Goal: Book appointment/travel/reservation

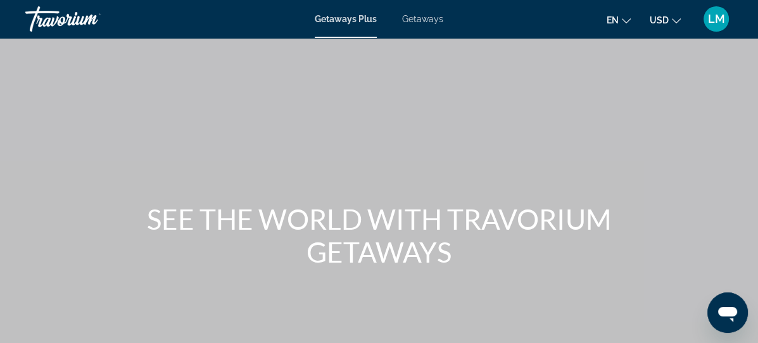
scroll to position [115, 0]
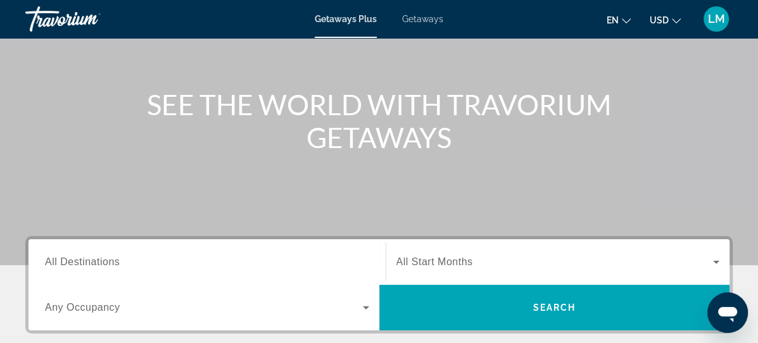
click at [95, 263] on span "All Destinations" at bounding box center [82, 261] width 75 height 11
click at [95, 263] on input "Destination All Destinations" at bounding box center [207, 262] width 324 height 15
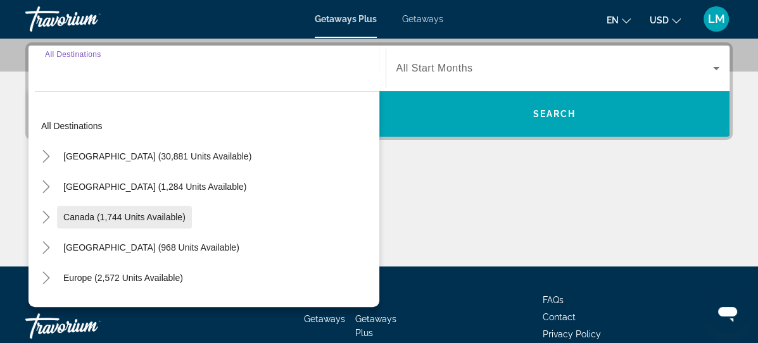
scroll to position [309, 0]
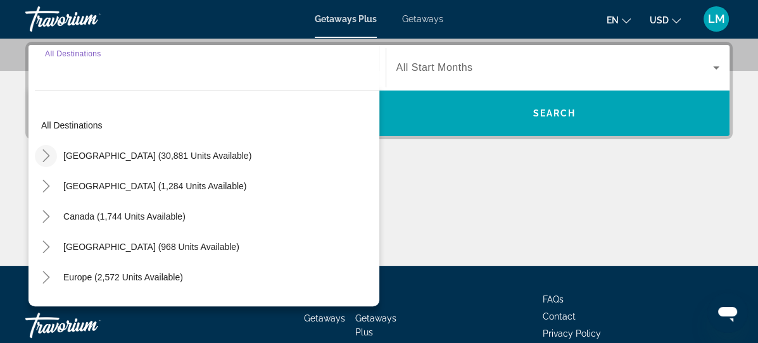
click at [45, 154] on icon "Toggle United States (30,881 units available)" at bounding box center [46, 155] width 13 height 13
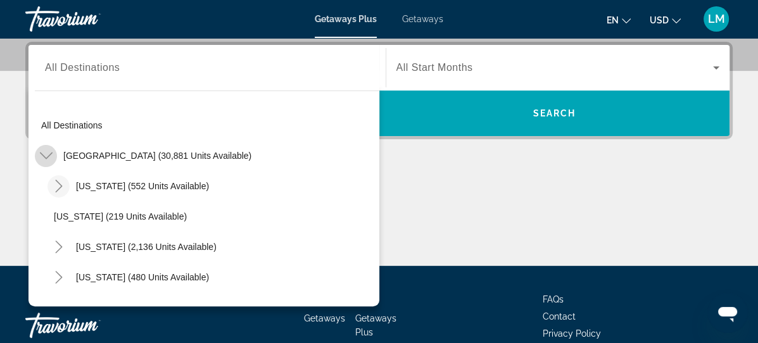
scroll to position [37, 0]
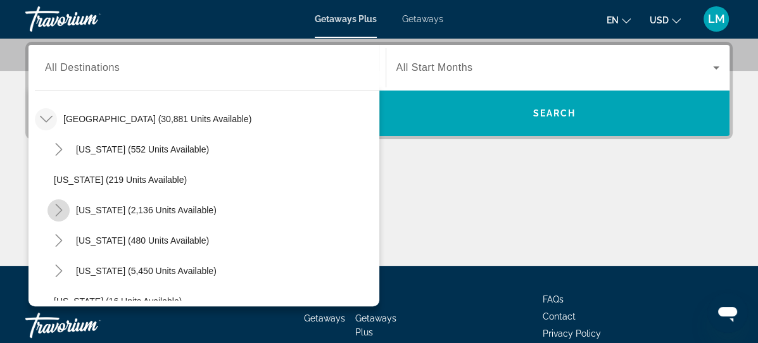
click at [61, 210] on icon "Toggle California (2,136 units available)" at bounding box center [59, 210] width 13 height 13
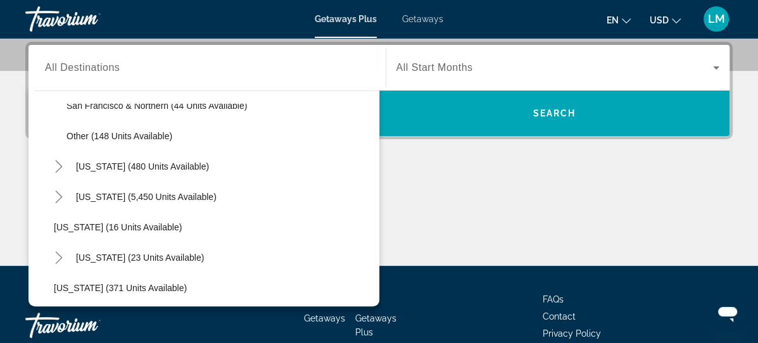
scroll to position [266, 0]
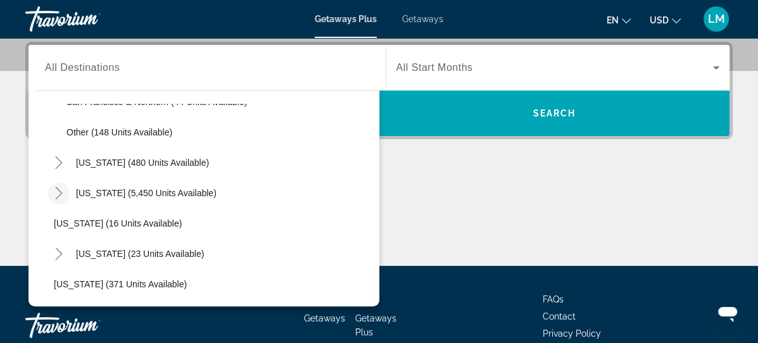
click at [58, 188] on icon "Toggle Florida (5,450 units available)" at bounding box center [58, 193] width 7 height 13
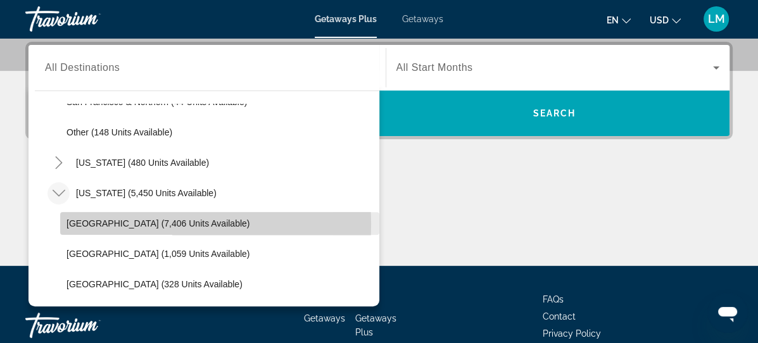
click at [110, 222] on span "[GEOGRAPHIC_DATA] (7,406 units available)" at bounding box center [157, 223] width 183 height 10
type input "**********"
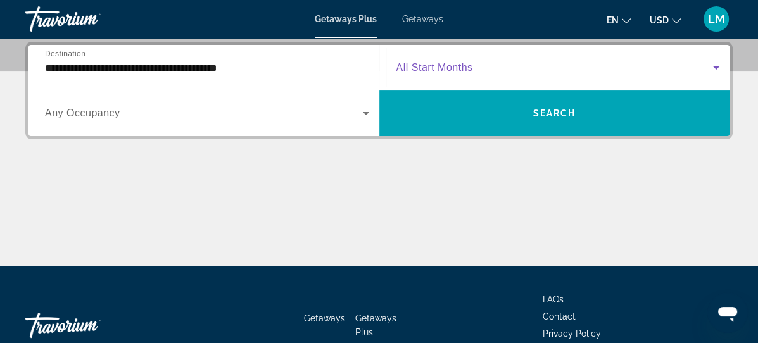
click at [438, 73] on span "Search widget" at bounding box center [554, 67] width 317 height 15
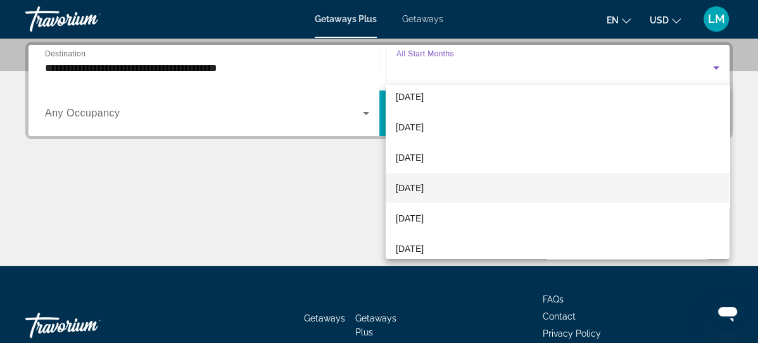
scroll to position [58, 0]
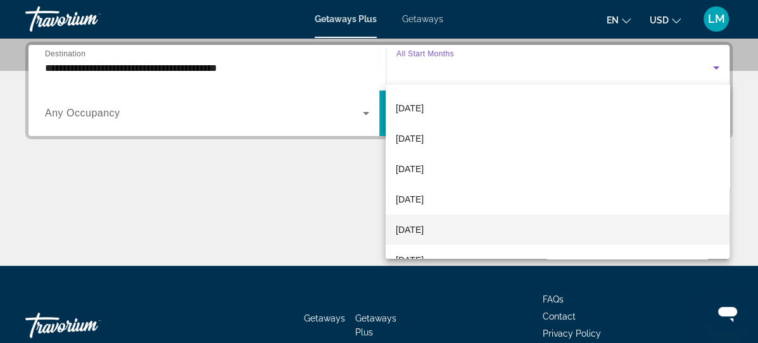
click at [418, 232] on span "[DATE]" at bounding box center [410, 229] width 28 height 15
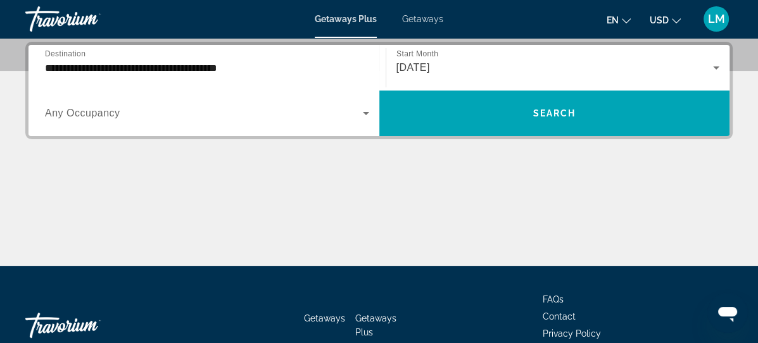
click at [197, 128] on div "Search widget" at bounding box center [207, 113] width 324 height 35
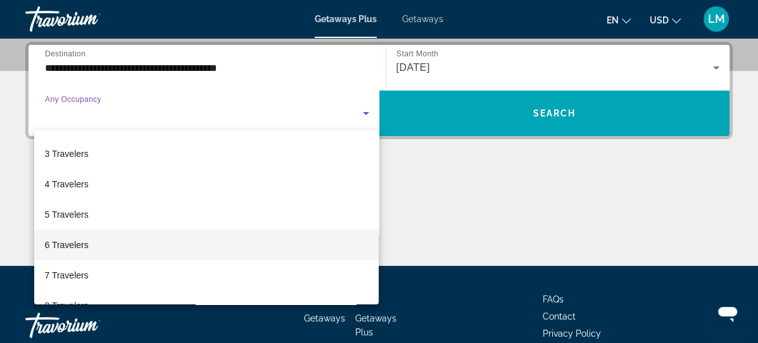
click at [76, 244] on span "6 Travelers" at bounding box center [66, 244] width 44 height 15
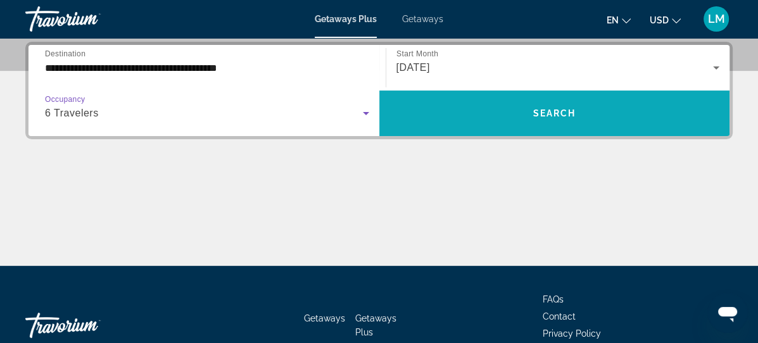
click at [549, 112] on span "Search" at bounding box center [553, 113] width 43 height 10
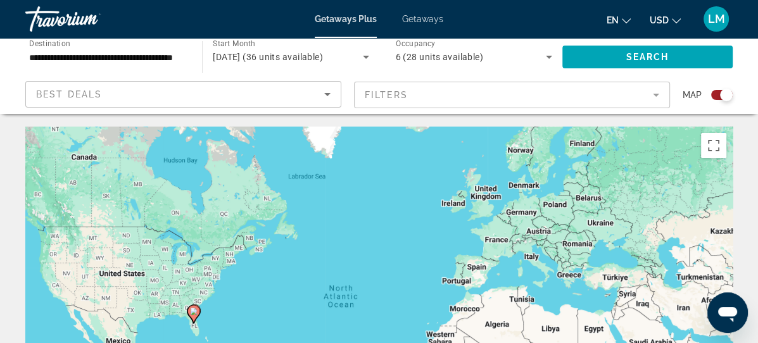
click at [715, 92] on div "Search widget" at bounding box center [722, 95] width 22 height 10
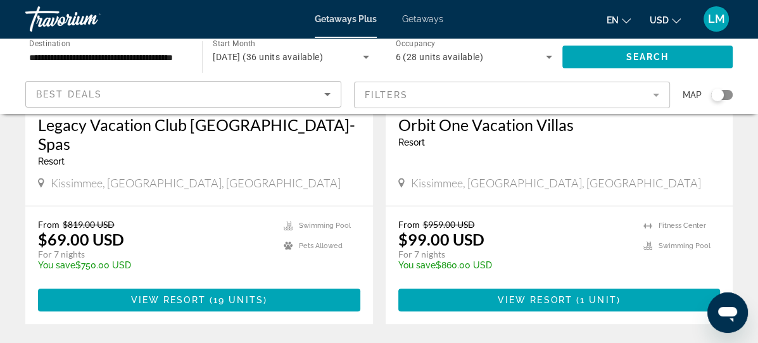
scroll to position [287, 0]
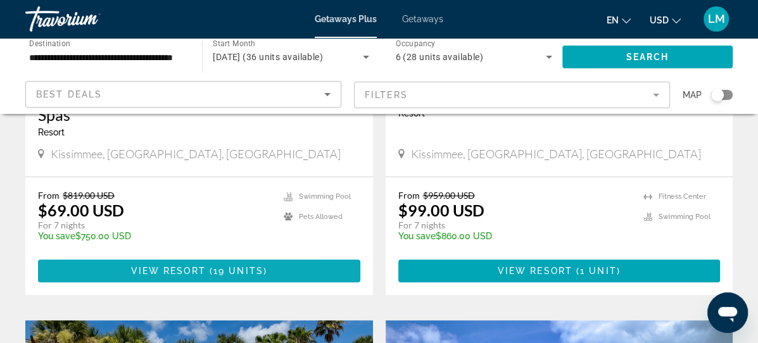
click at [206, 267] on span "Main content" at bounding box center [208, 271] width 4 height 10
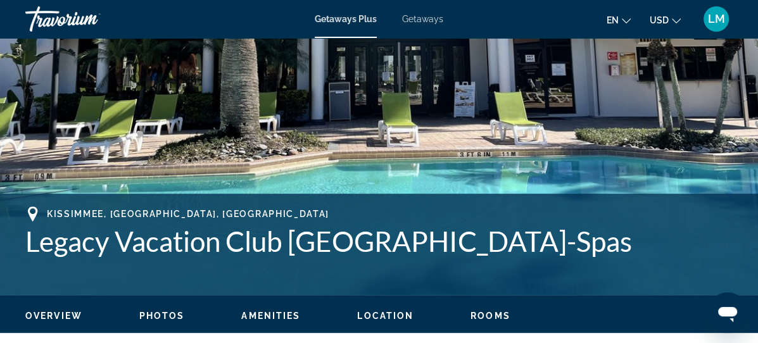
scroll to position [345, 0]
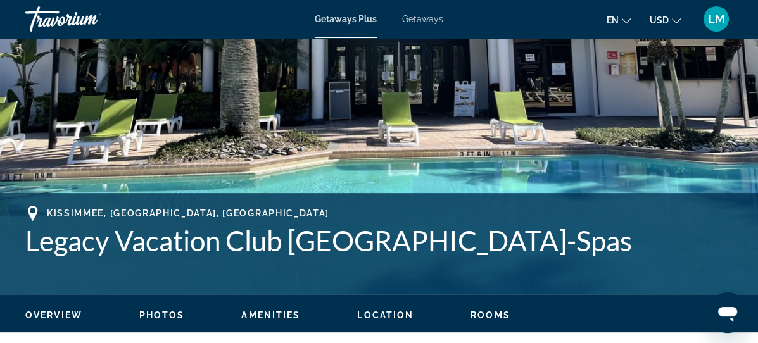
click at [490, 312] on span "Rooms" at bounding box center [490, 315] width 40 height 10
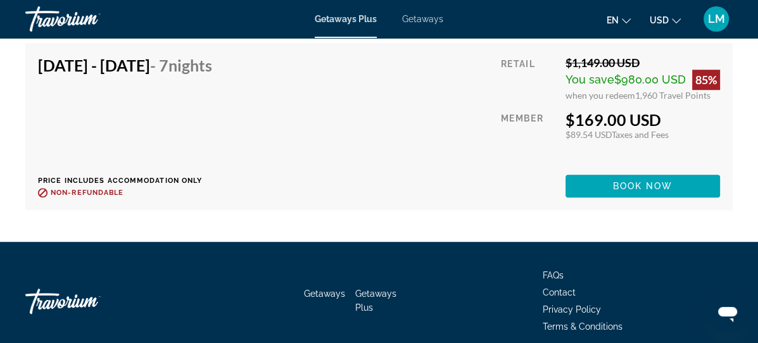
scroll to position [4940, 0]
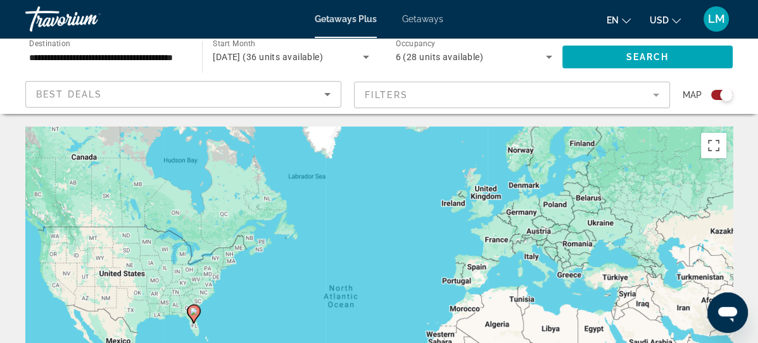
click at [717, 91] on div "Search widget" at bounding box center [722, 95] width 22 height 10
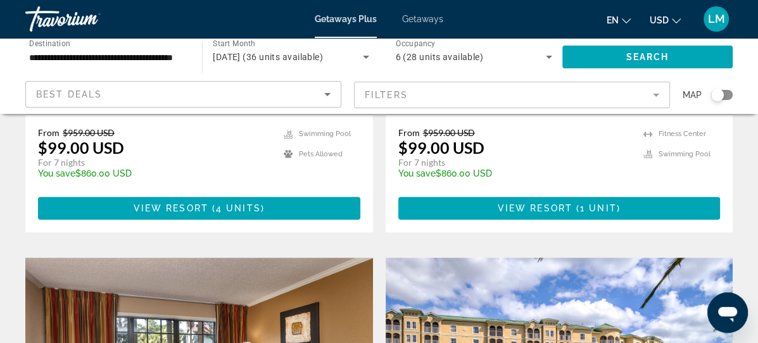
scroll to position [805, 0]
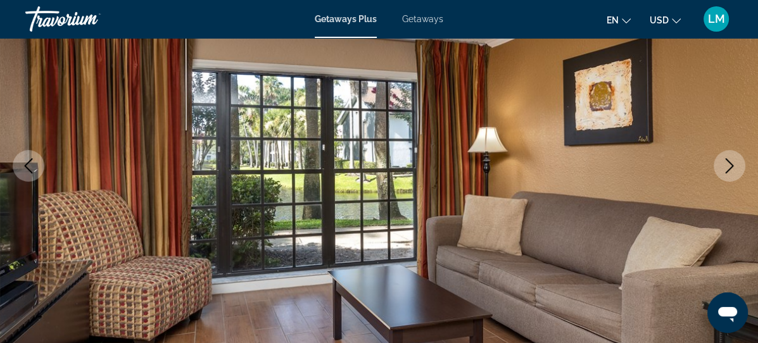
scroll to position [230, 0]
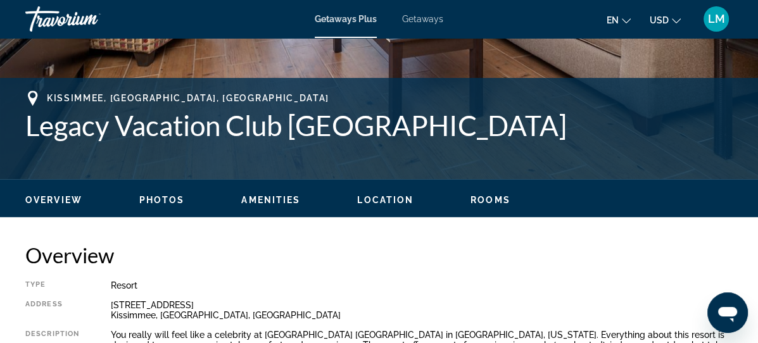
click at [484, 200] on span "Rooms" at bounding box center [490, 200] width 40 height 10
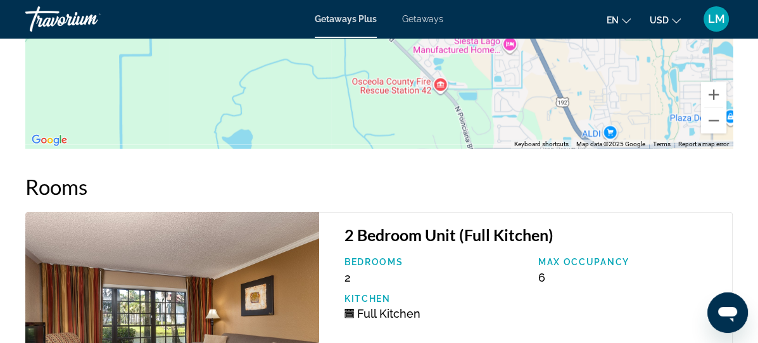
scroll to position [2298, 0]
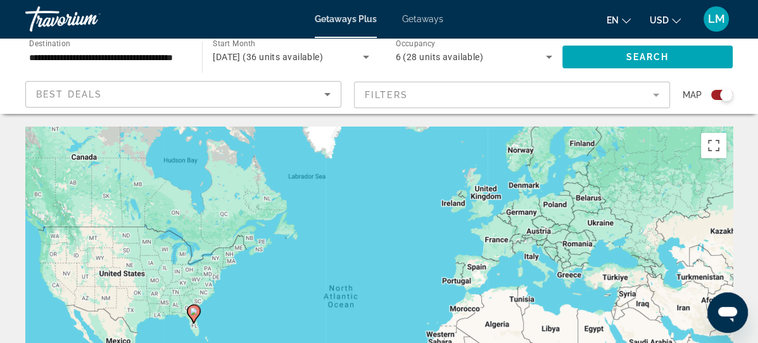
click at [720, 96] on div "Search widget" at bounding box center [726, 95] width 13 height 13
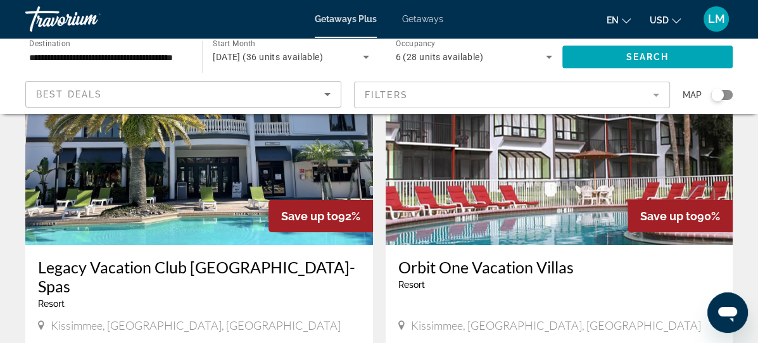
scroll to position [115, 0]
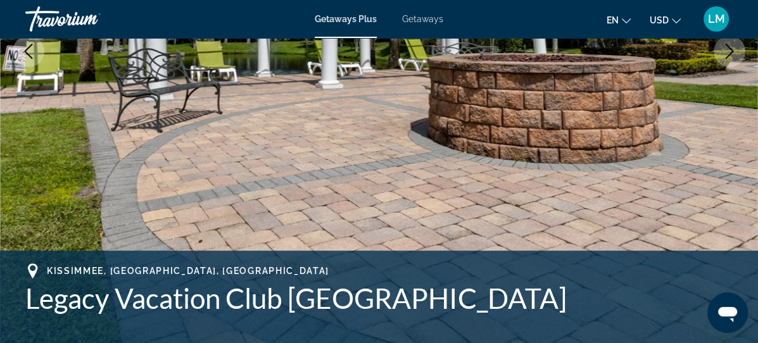
scroll to position [460, 0]
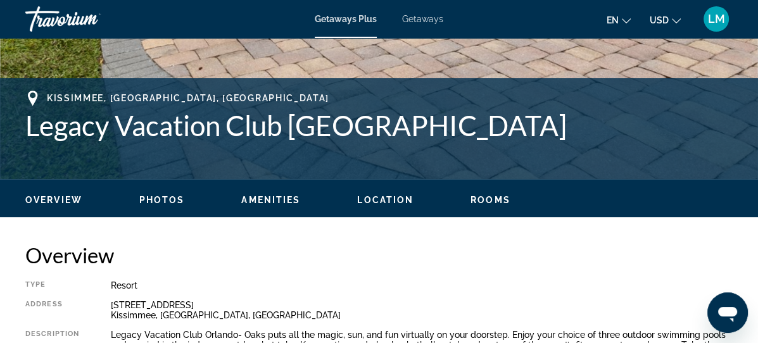
click at [484, 195] on span "Rooms" at bounding box center [490, 200] width 40 height 10
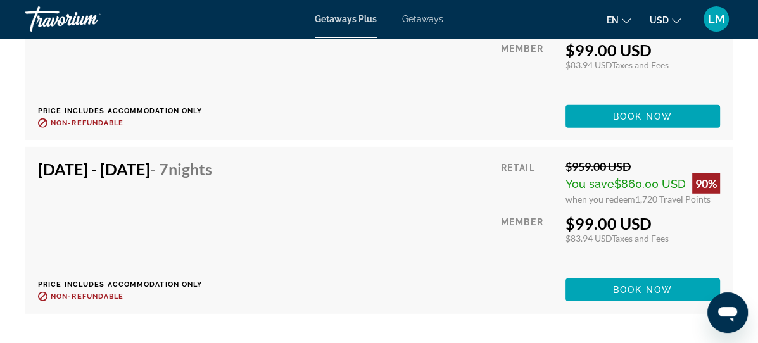
scroll to position [2769, 0]
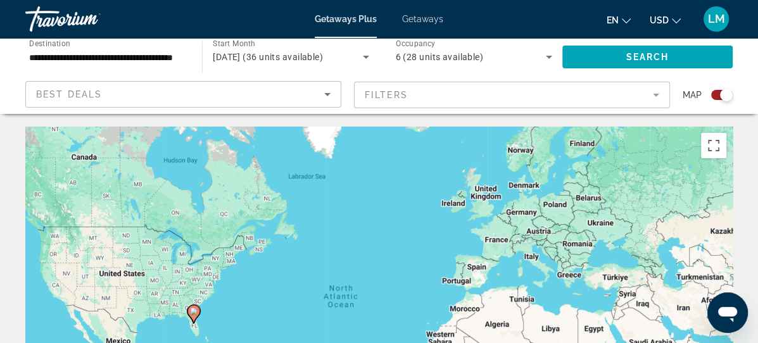
click at [720, 97] on div "Search widget" at bounding box center [722, 95] width 22 height 10
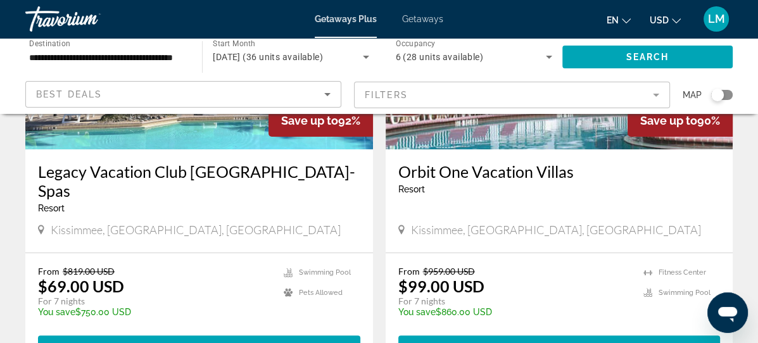
scroll to position [230, 0]
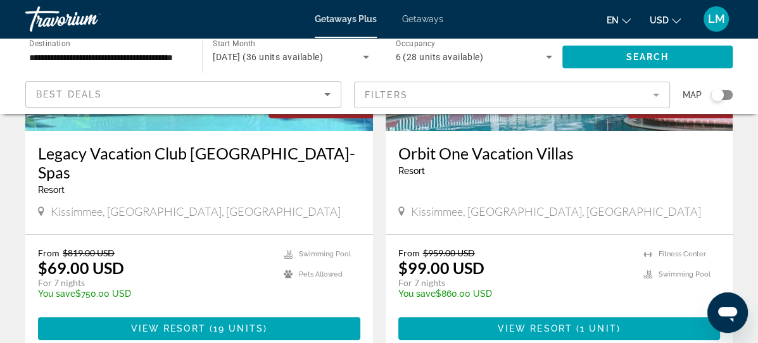
click at [426, 125] on img "Main content" at bounding box center [558, 29] width 347 height 203
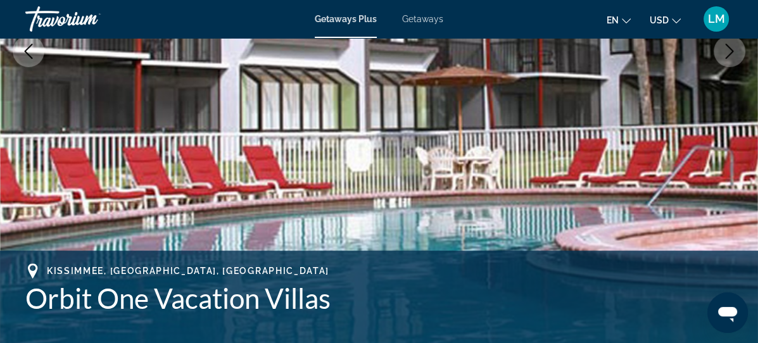
scroll to position [460, 0]
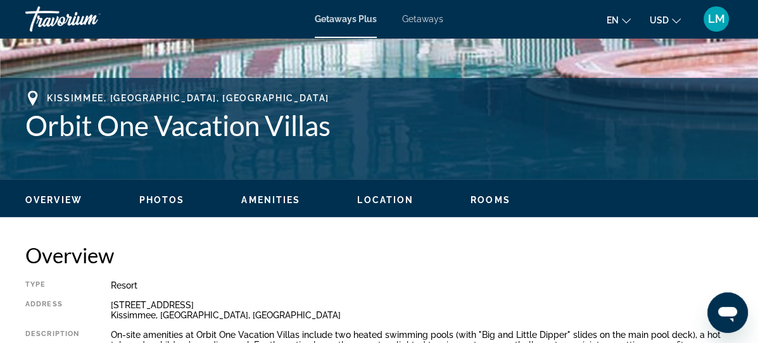
click at [488, 188] on div "Overview Photos Amenities Location Rooms Search" at bounding box center [379, 198] width 758 height 39
click at [489, 200] on span "Rooms" at bounding box center [490, 200] width 40 height 10
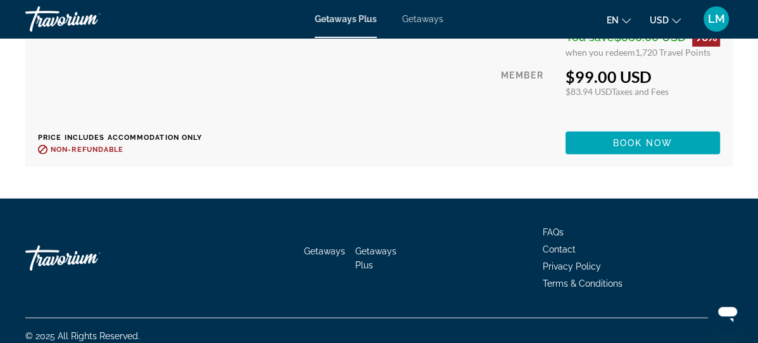
scroll to position [2519, 0]
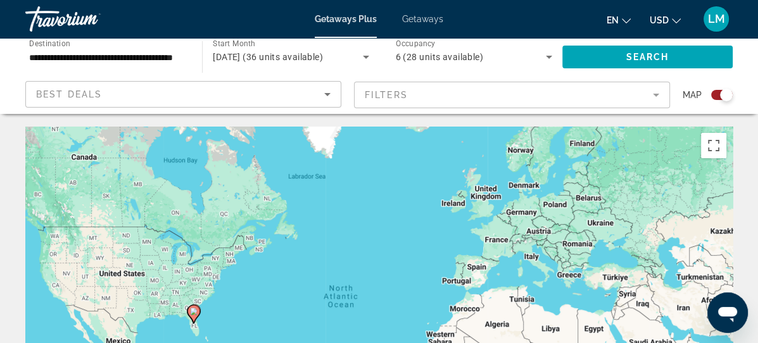
click at [720, 94] on div "Search widget" at bounding box center [726, 95] width 13 height 13
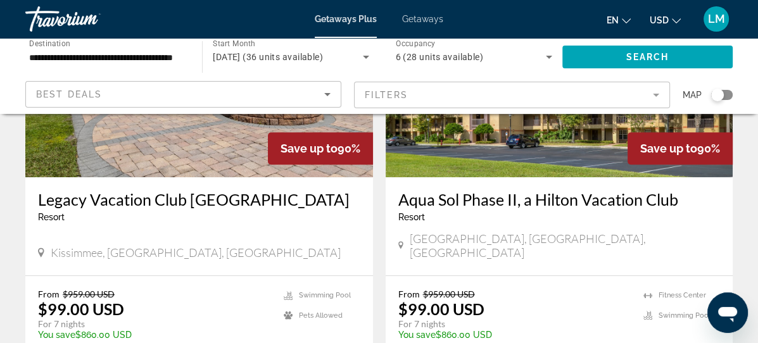
scroll to position [518, 0]
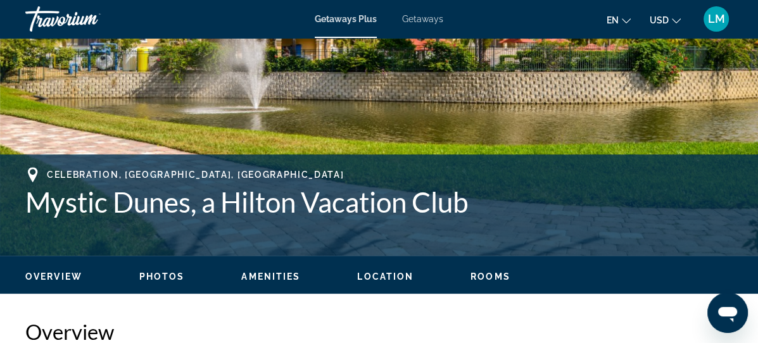
scroll to position [403, 0]
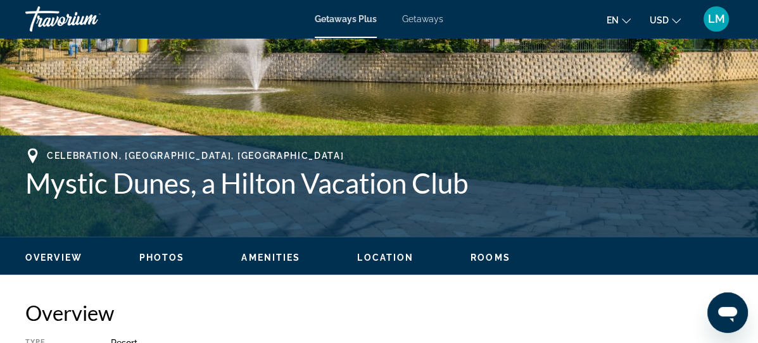
click at [487, 257] on span "Rooms" at bounding box center [490, 258] width 40 height 10
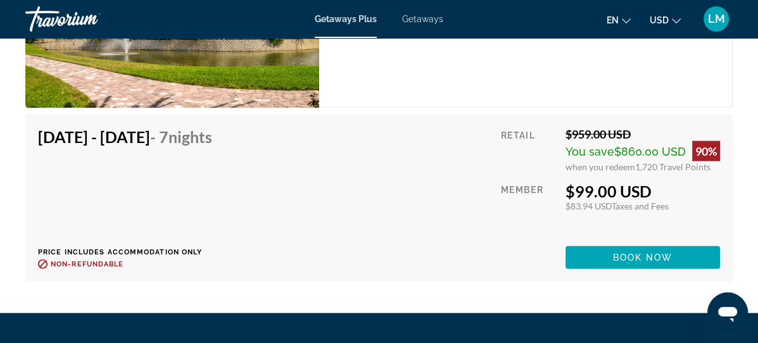
scroll to position [2386, 0]
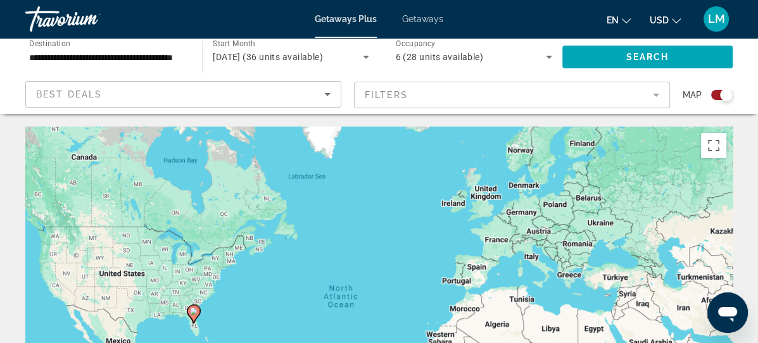
click at [717, 96] on div "Search widget" at bounding box center [722, 95] width 22 height 10
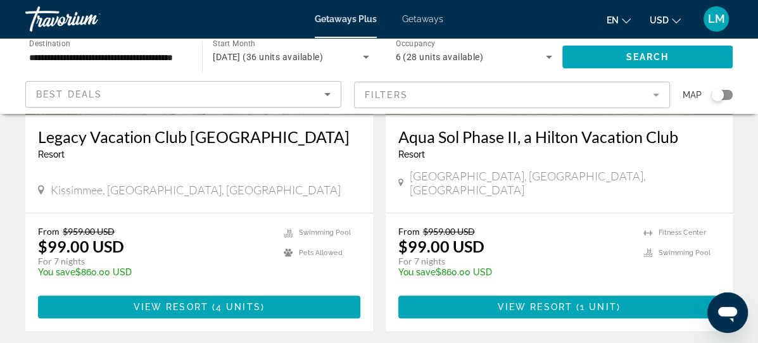
scroll to position [518, 0]
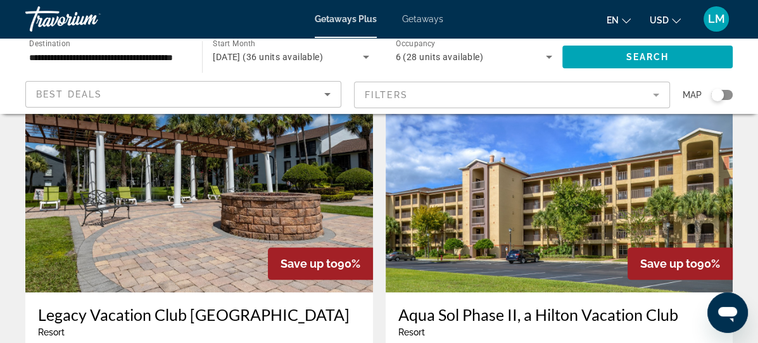
click at [385, 187] on img "Main content" at bounding box center [558, 191] width 347 height 203
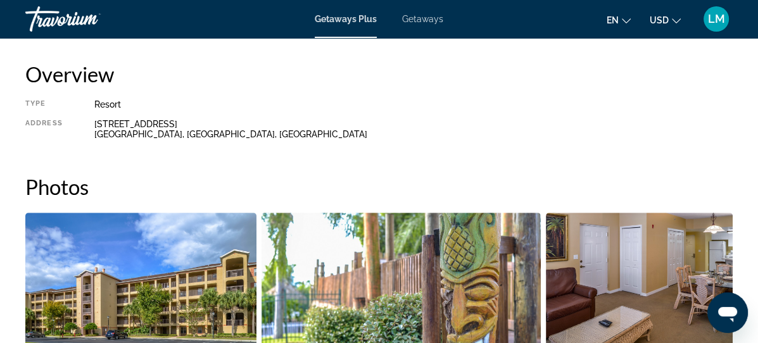
scroll to position [575, 0]
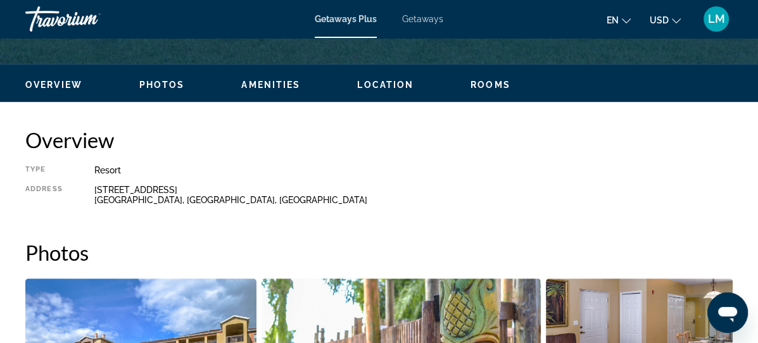
click at [485, 87] on span "Rooms" at bounding box center [490, 85] width 40 height 10
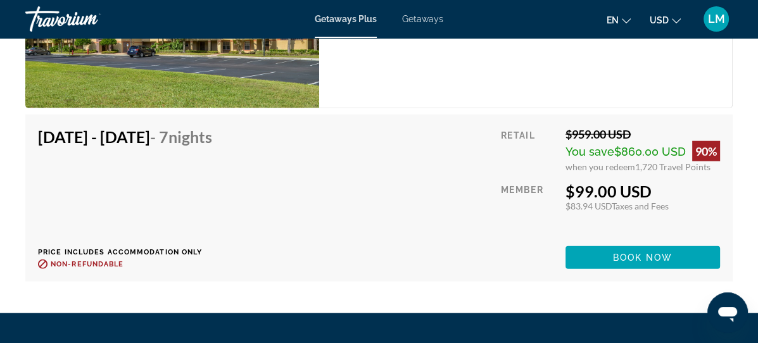
scroll to position [2517, 0]
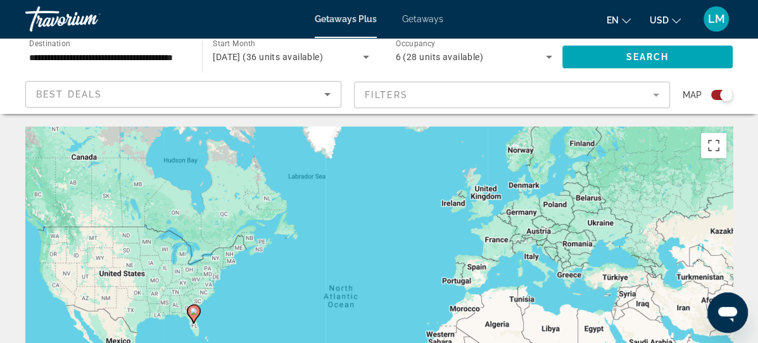
click at [713, 96] on div "Search widget" at bounding box center [722, 95] width 22 height 10
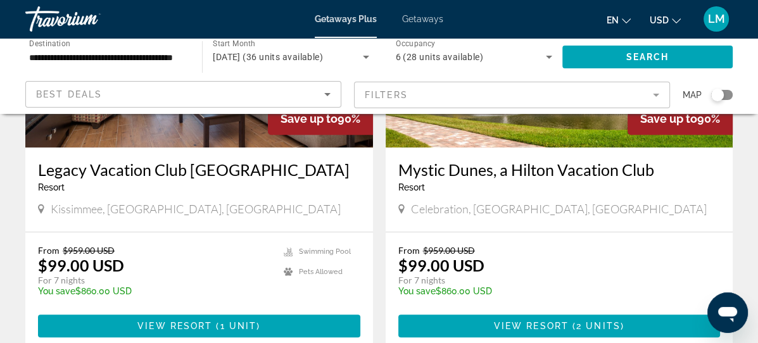
scroll to position [1151, 0]
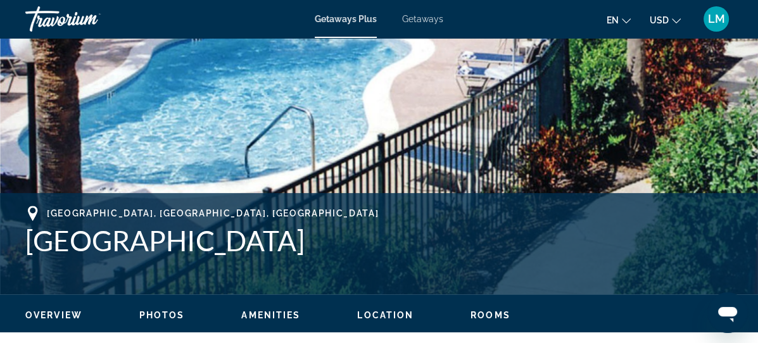
scroll to position [518, 0]
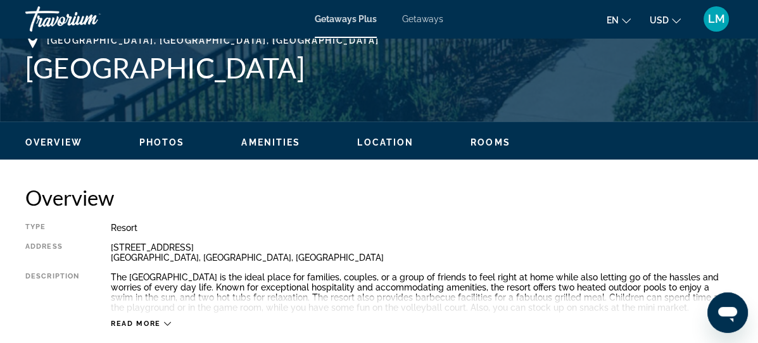
click at [496, 139] on span "Rooms" at bounding box center [490, 142] width 40 height 10
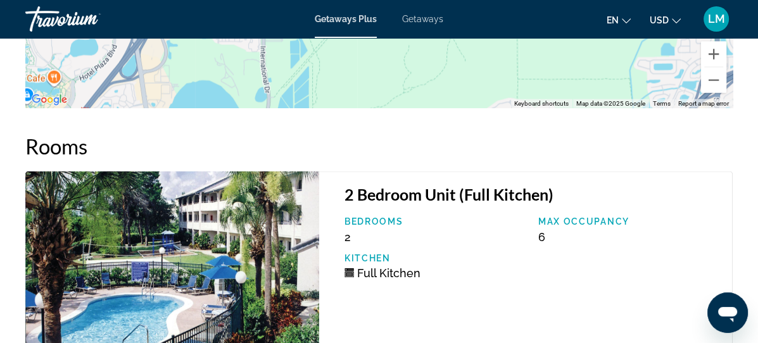
scroll to position [2090, 0]
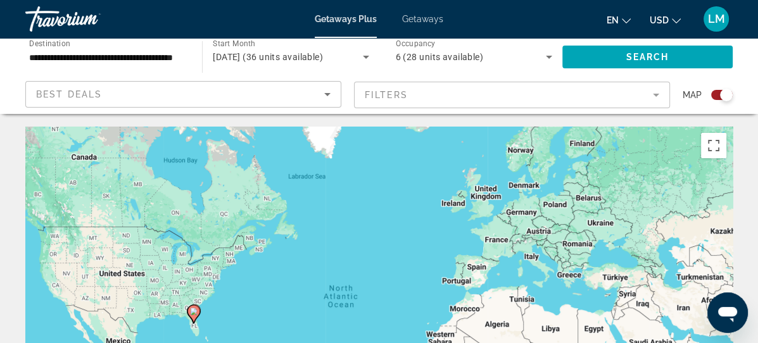
click at [723, 96] on div "Search widget" at bounding box center [726, 95] width 13 height 13
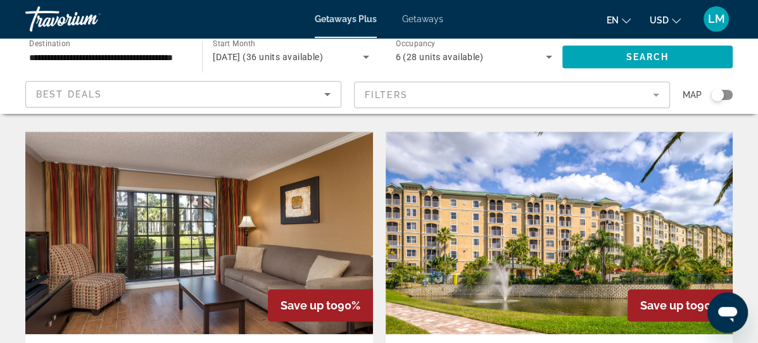
scroll to position [978, 0]
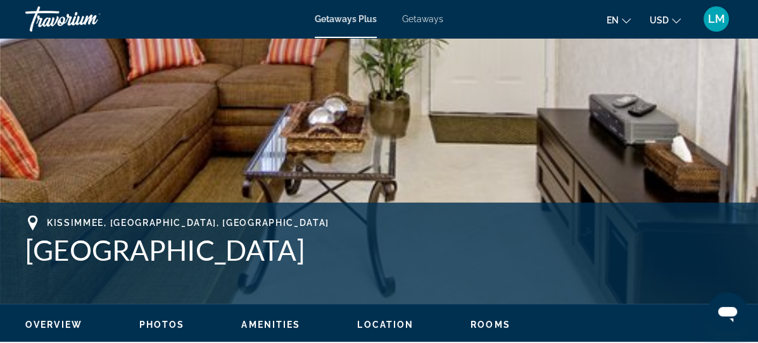
scroll to position [345, 0]
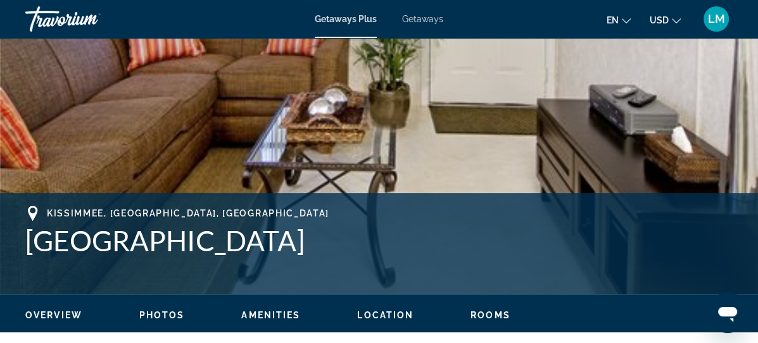
click at [495, 313] on span "Rooms" at bounding box center [490, 315] width 40 height 10
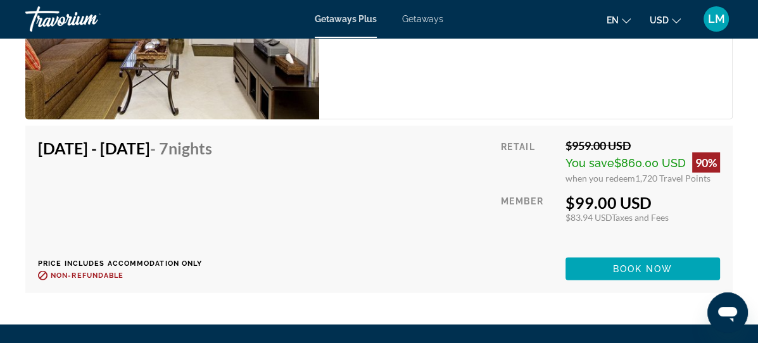
scroll to position [2525, 0]
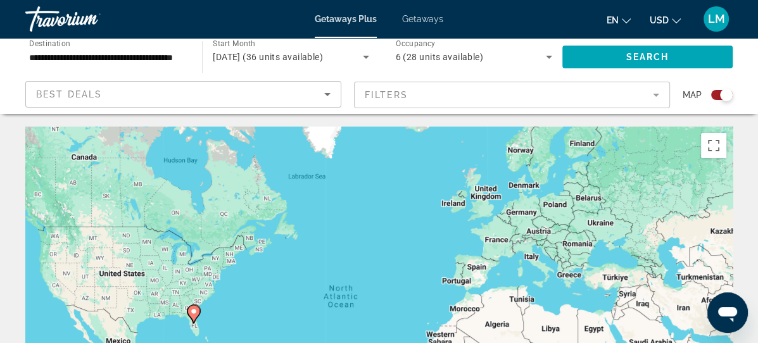
click at [715, 96] on div "Search widget" at bounding box center [722, 95] width 22 height 10
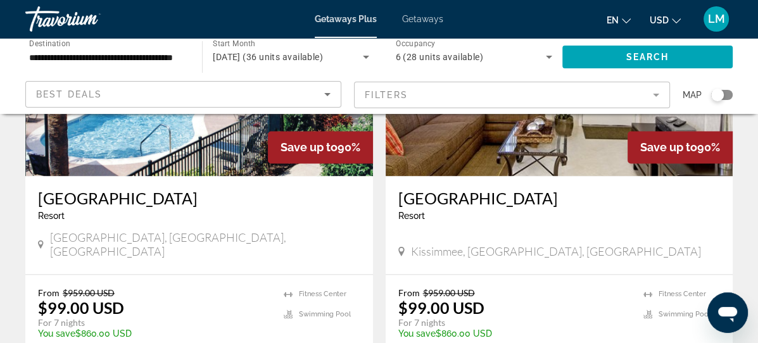
scroll to position [1453, 0]
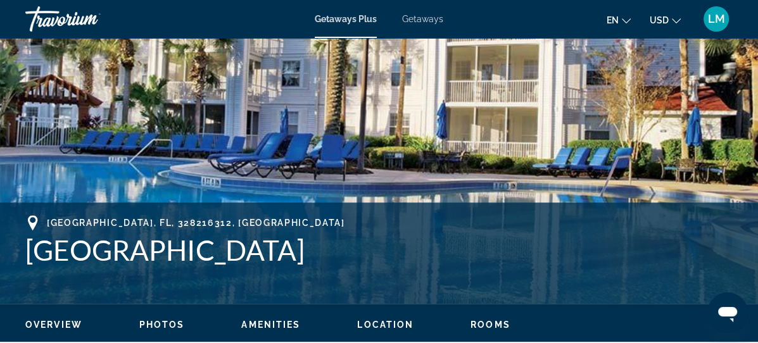
scroll to position [460, 0]
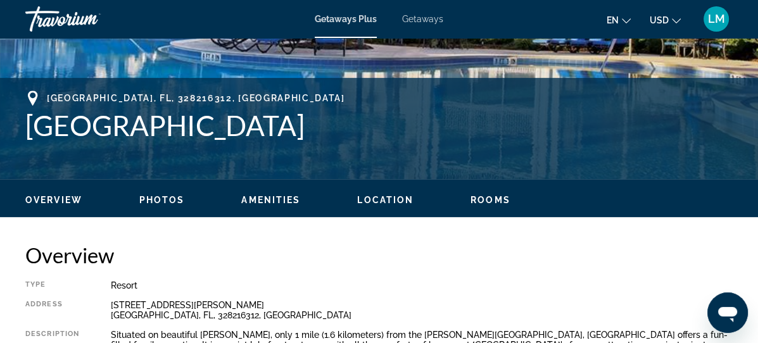
click at [484, 200] on span "Rooms" at bounding box center [490, 200] width 40 height 10
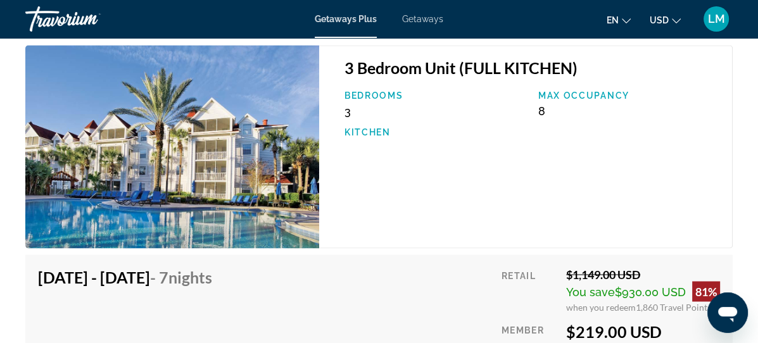
scroll to position [2071, 0]
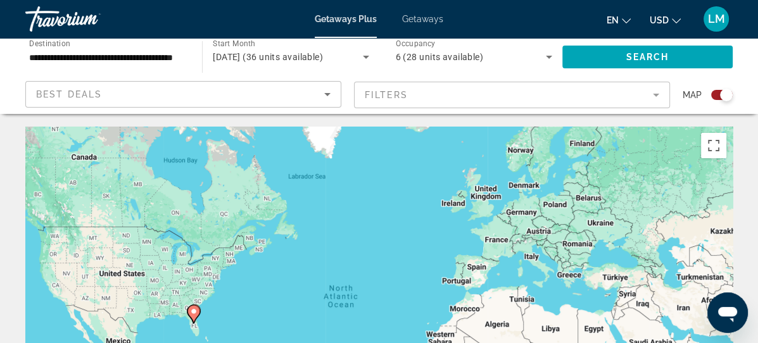
click at [716, 97] on div "Search widget" at bounding box center [722, 95] width 22 height 10
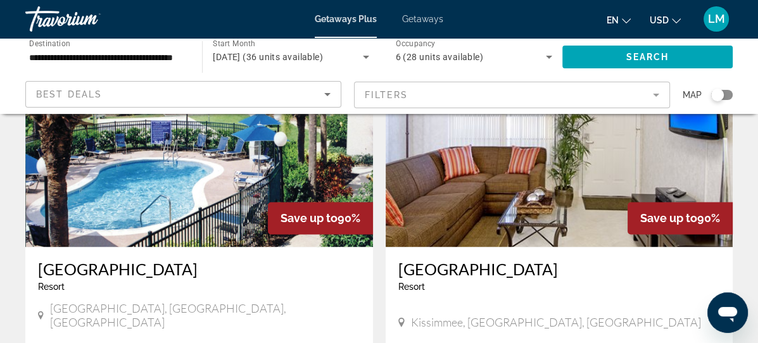
scroll to position [1439, 0]
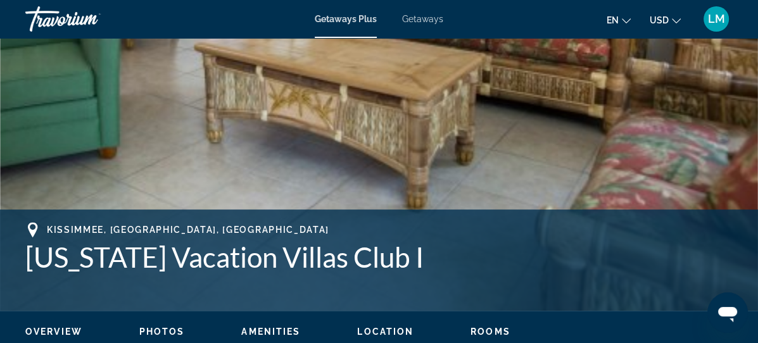
scroll to position [403, 0]
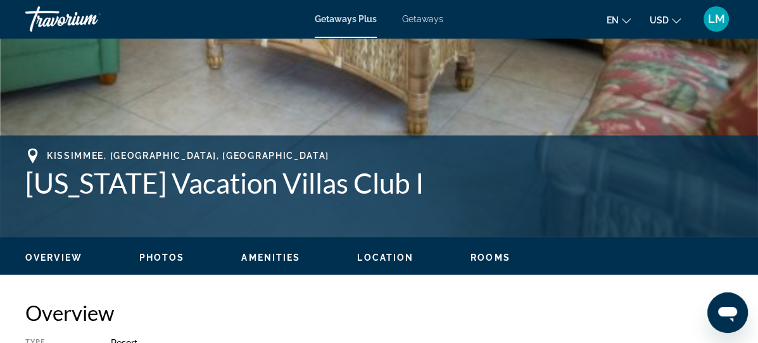
click at [498, 254] on span "Rooms" at bounding box center [490, 258] width 40 height 10
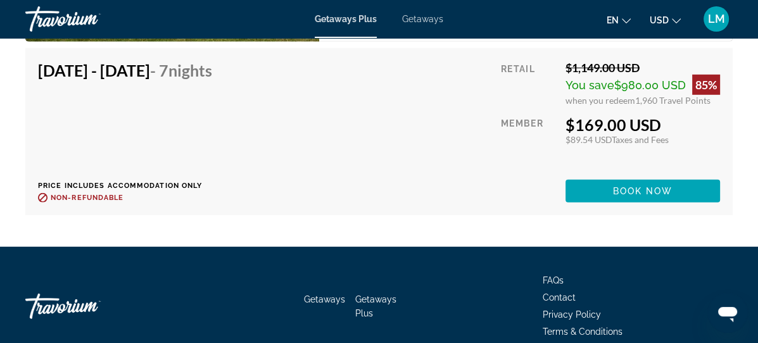
scroll to position [3063, 0]
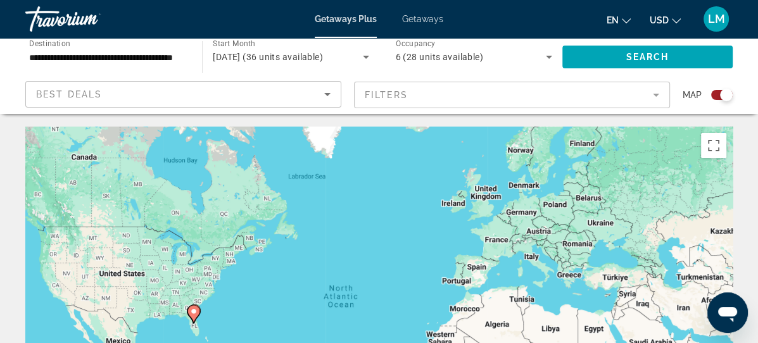
click at [720, 97] on div "Search widget" at bounding box center [722, 95] width 22 height 10
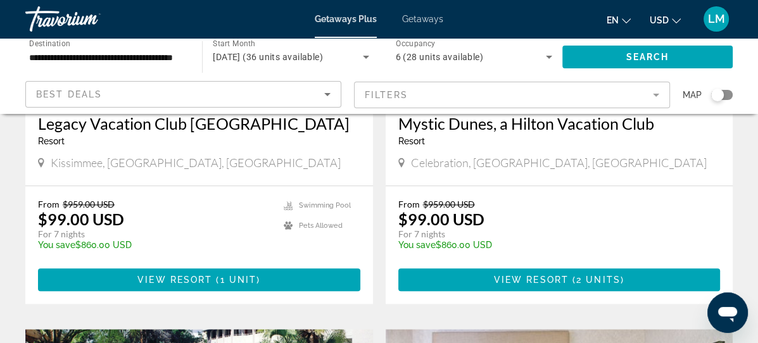
scroll to position [978, 0]
